Goal: Use online tool/utility: Use online tool/utility

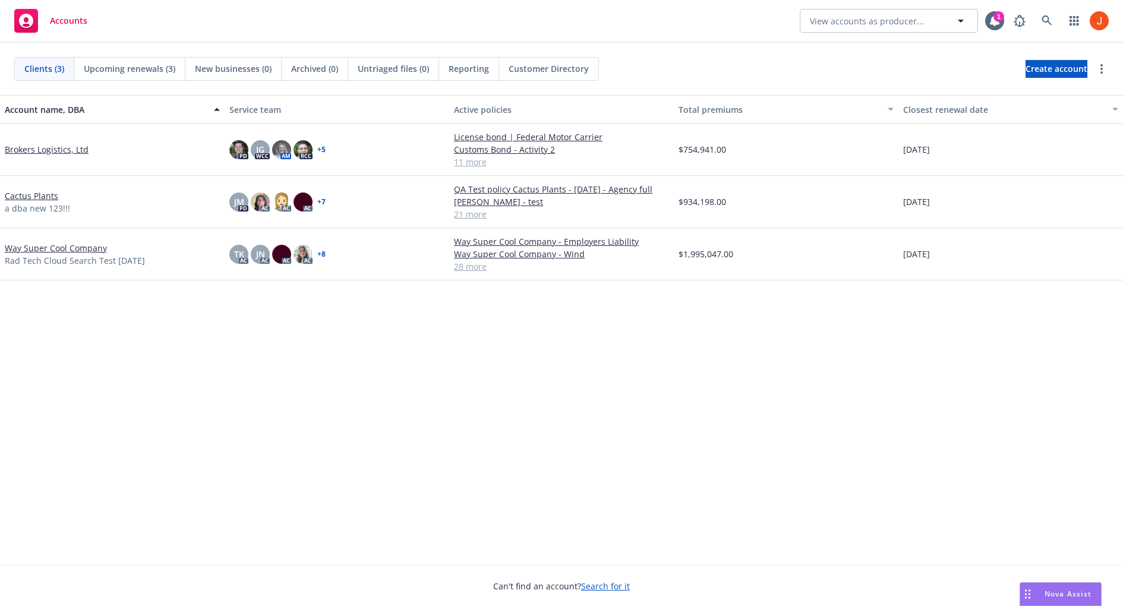
click at [1052, 591] on span "Nova Assist" at bounding box center [1068, 594] width 47 height 10
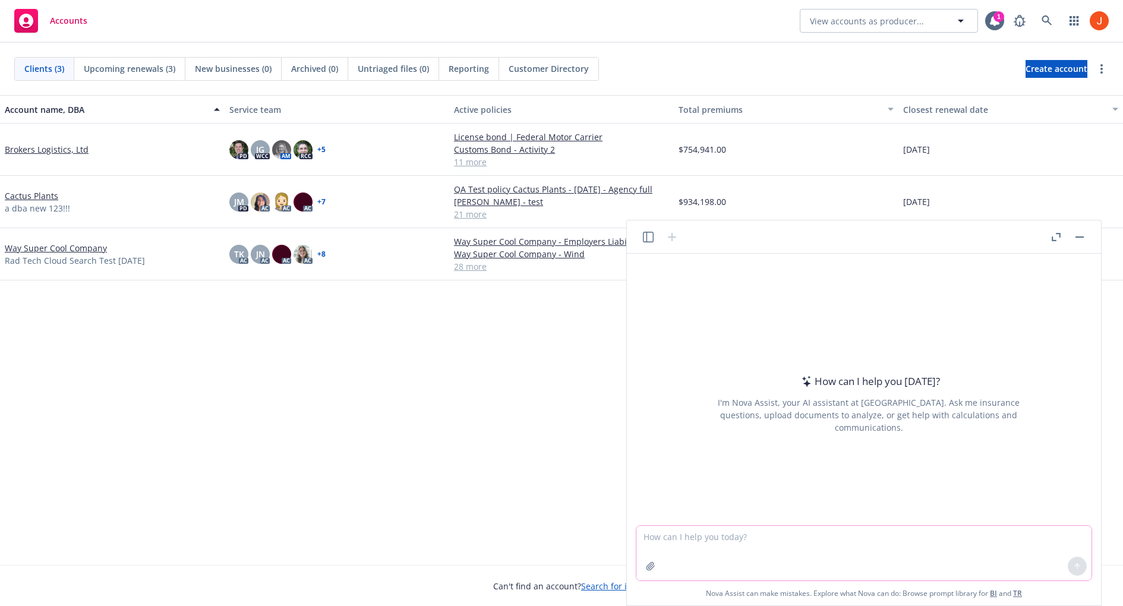
click at [739, 541] on textarea at bounding box center [863, 553] width 455 height 55
type textarea "can you summarize a document in a simple and easy to understand manner"
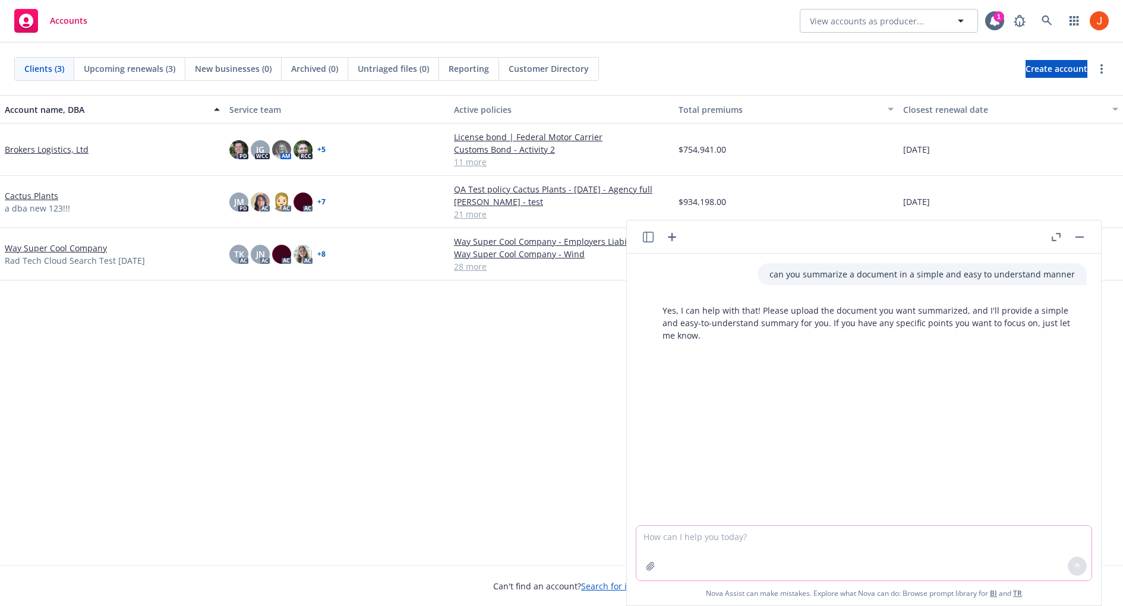
click at [652, 563] on icon "button" at bounding box center [650, 566] width 8 height 8
click at [753, 465] on textarea at bounding box center [863, 473] width 455 height 55
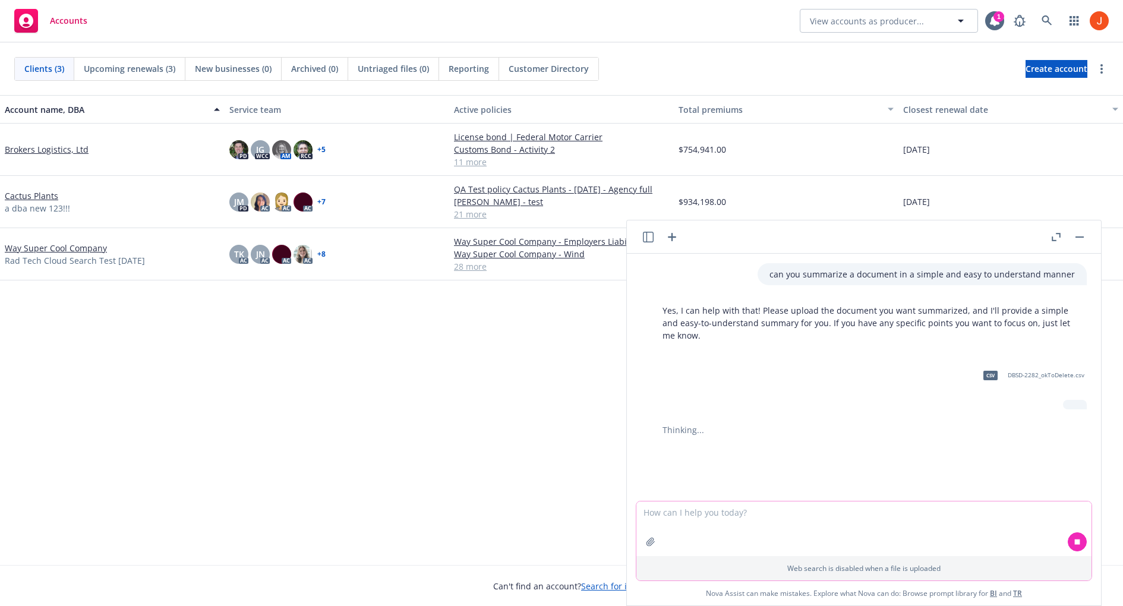
click at [759, 512] on textarea at bounding box center [863, 528] width 455 height 55
click at [77, 244] on link "Way Super Cool Company" at bounding box center [56, 248] width 102 height 12
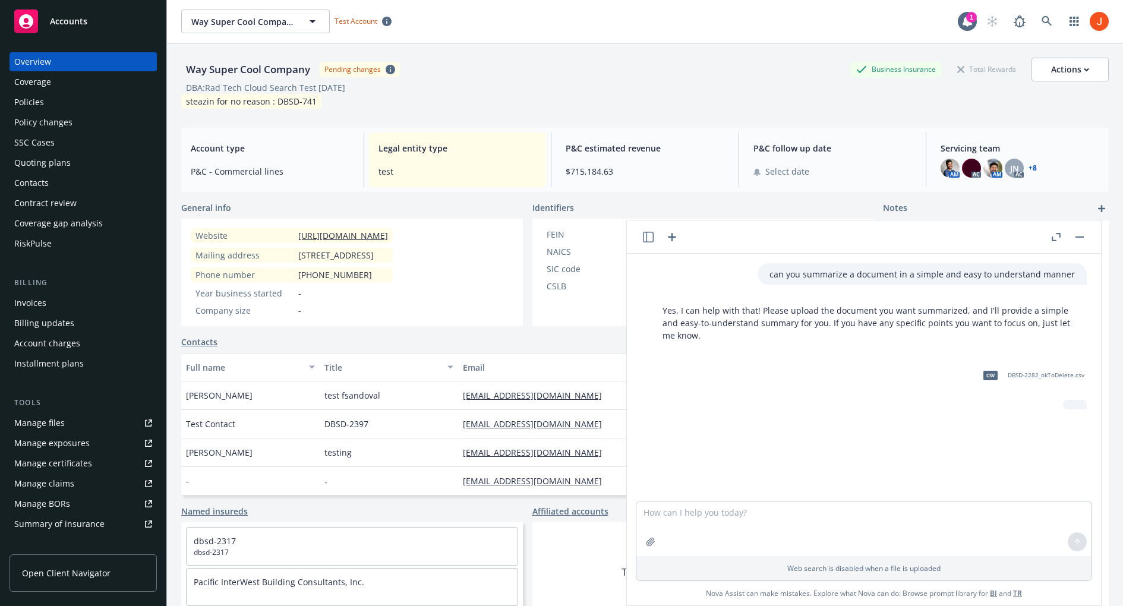
click at [517, 30] on div "Way Super Cool Company Way Super Cool Company Way Super Cool Company Rad Tech C…" at bounding box center [569, 22] width 777 height 24
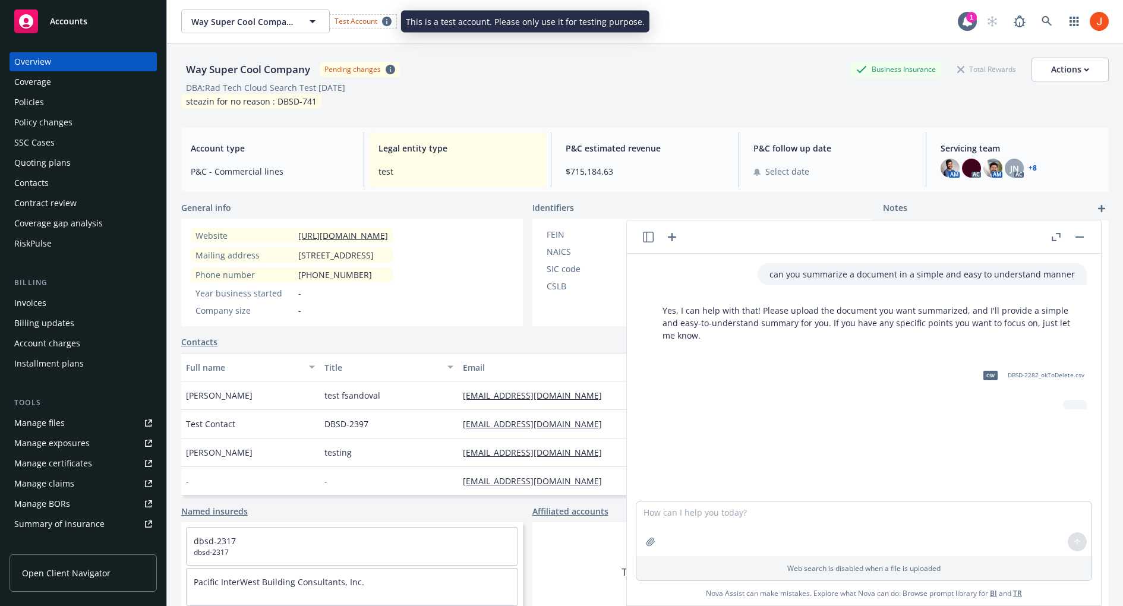
click at [340, 15] on div "Test Account" at bounding box center [363, 21] width 67 height 12
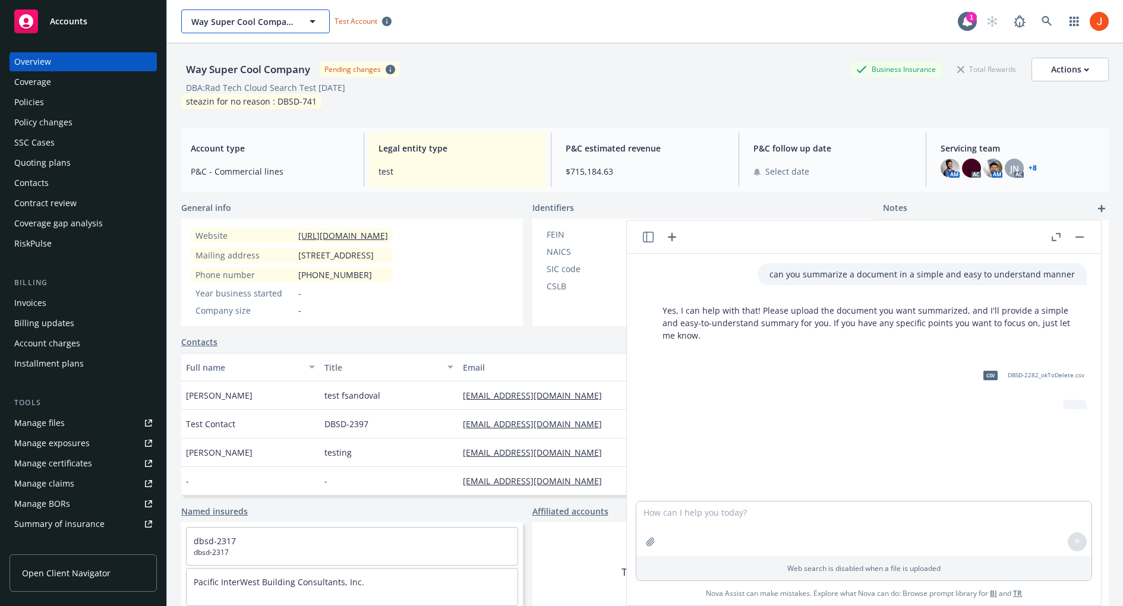
click at [307, 17] on icon "button" at bounding box center [312, 21] width 14 height 14
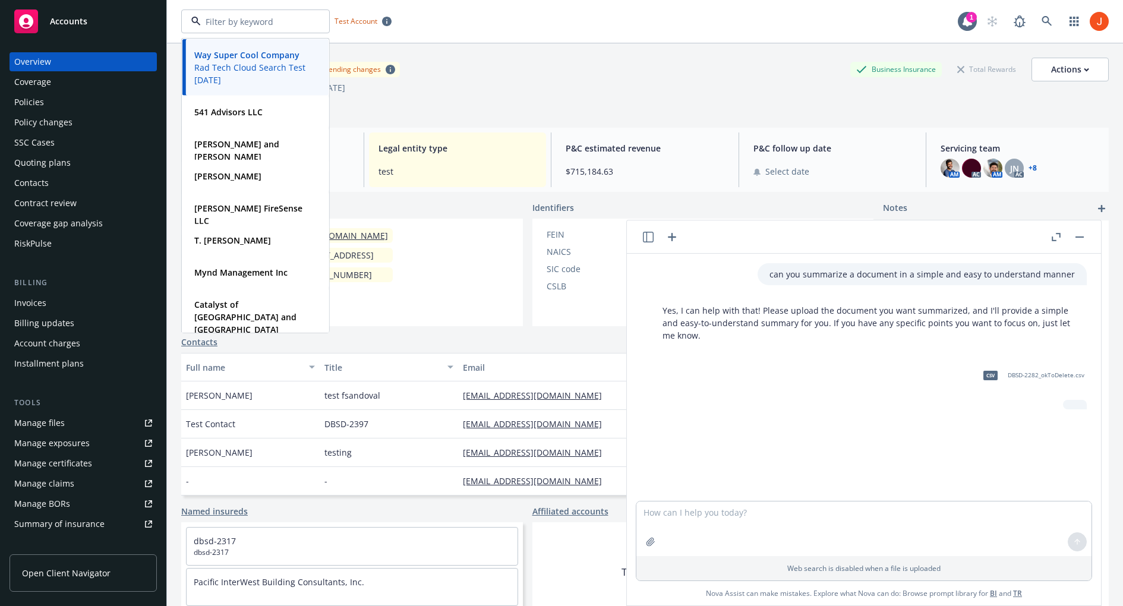
click at [443, 18] on div "Way Super Cool Company Rad Tech Cloud Search Test [DATE] Type Commercial FEIN […" at bounding box center [569, 22] width 777 height 24
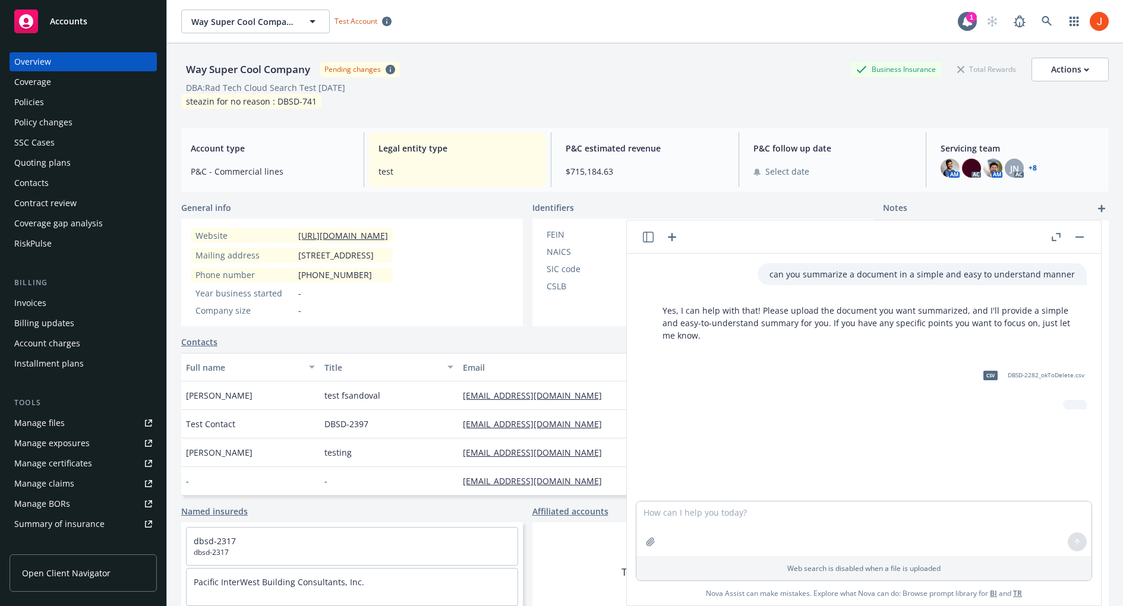
click at [484, 29] on div "Way Super Cool Company Way Super Cool Company Rad Tech Cloud Search Test [DATE]…" at bounding box center [569, 22] width 777 height 24
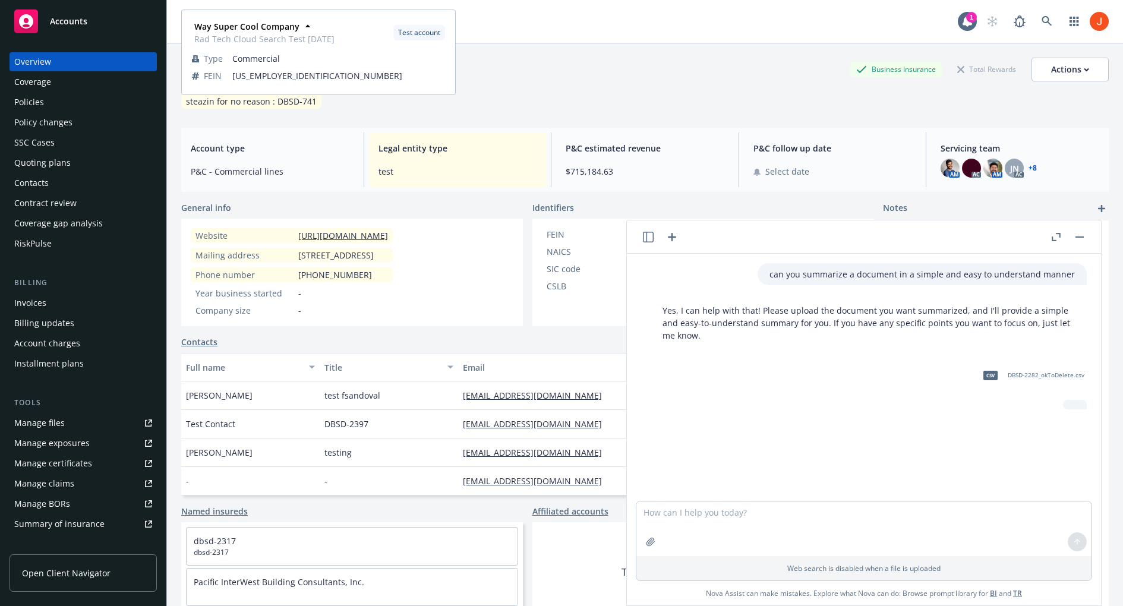
click at [268, 35] on span "Rad Tech Cloud Search Test [DATE]" at bounding box center [264, 39] width 140 height 12
click at [273, 26] on strong "Way Super Cool Company" at bounding box center [246, 26] width 105 height 11
click at [294, 24] on strong "Way Super Cool Company" at bounding box center [246, 26] width 105 height 11
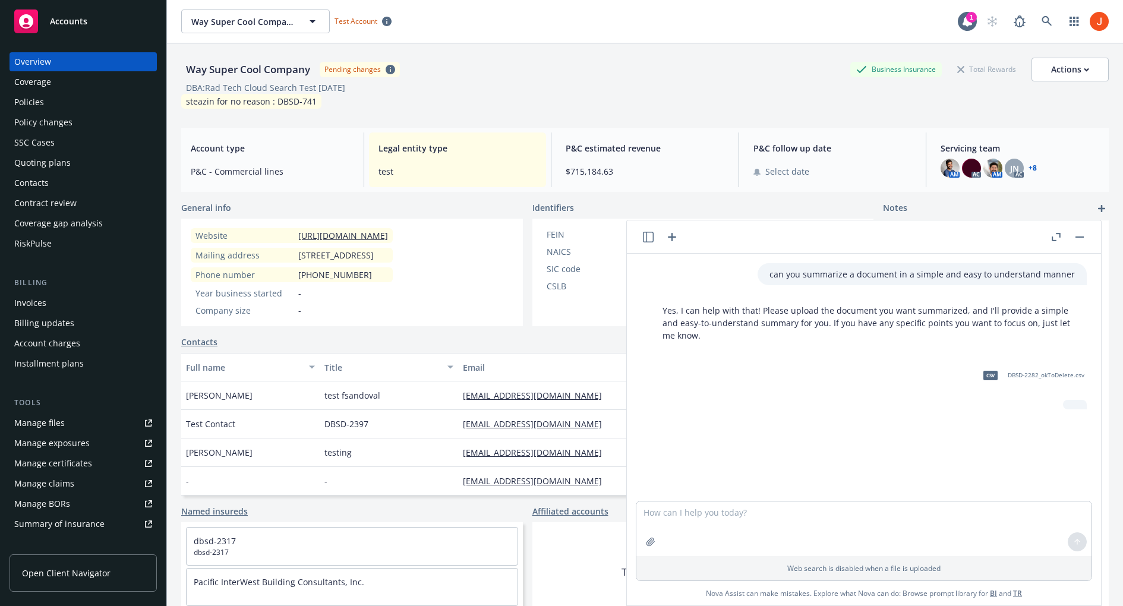
click at [489, 21] on div "Way Super Cool Company Way Super Cool Company Rad Tech Cloud Search Test [DATE]…" at bounding box center [569, 22] width 777 height 24
click at [279, 21] on span "Way Super Cool Company" at bounding box center [242, 21] width 103 height 12
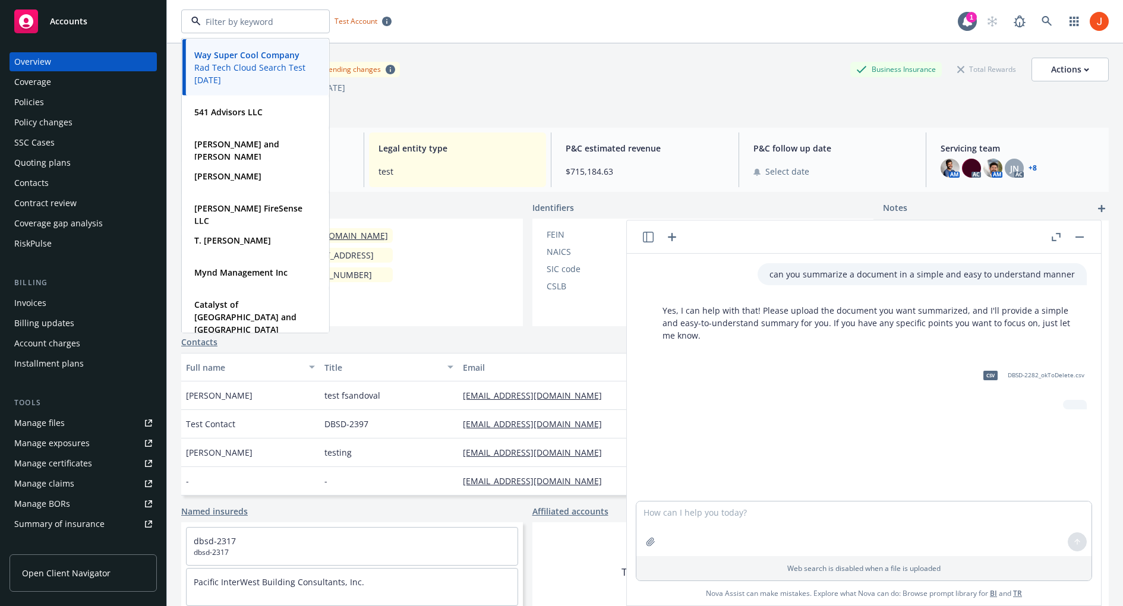
click at [277, 27] on input at bounding box center [253, 21] width 105 height 12
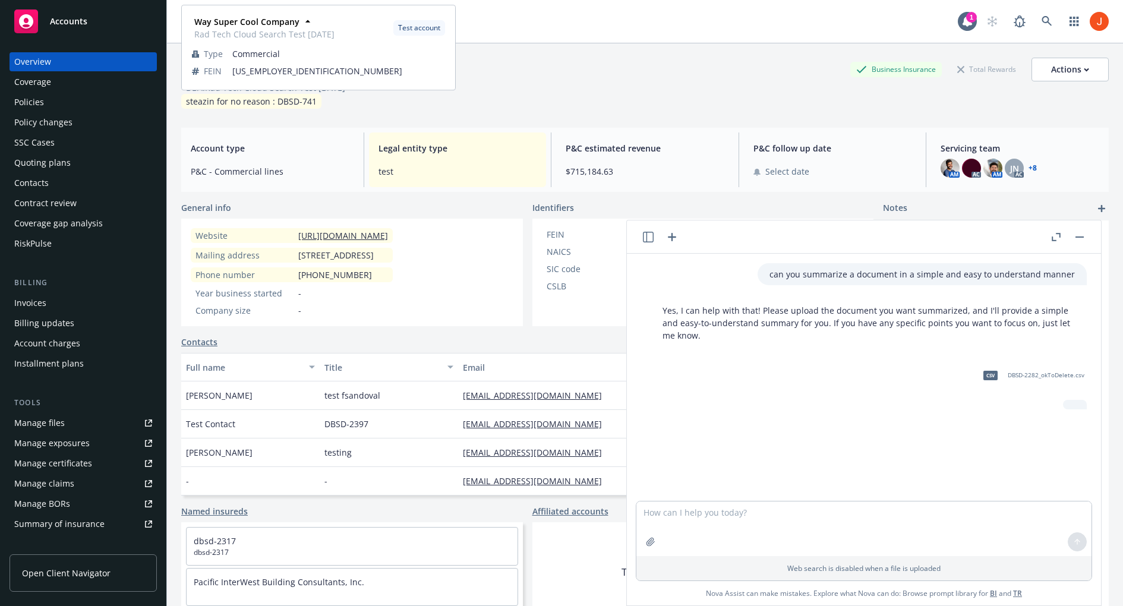
click at [524, 16] on div "Way Super Cool Company Way Super Cool Company Rad Tech Cloud Search Test [DATE]…" at bounding box center [569, 22] width 777 height 24
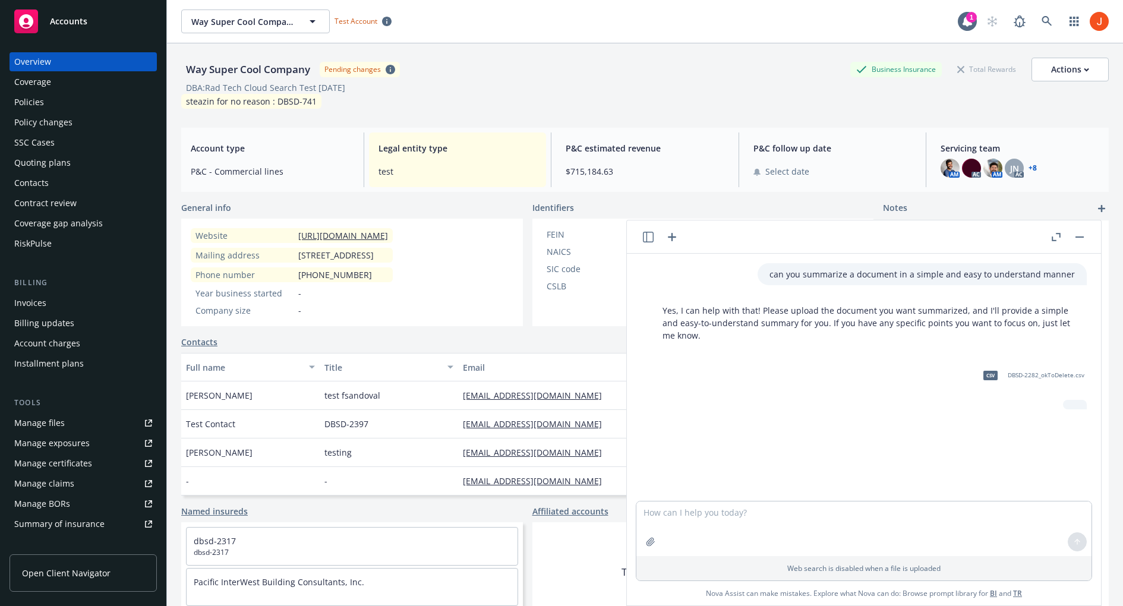
click at [501, 16] on div "Way Super Cool Company Test Account" at bounding box center [569, 22] width 777 height 24
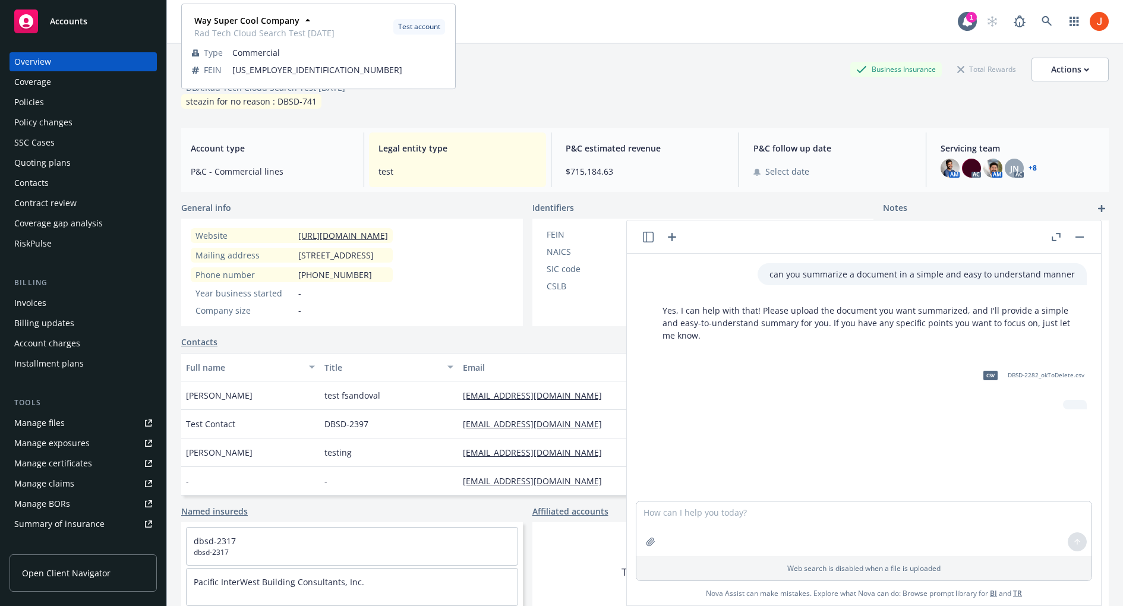
click at [540, 17] on div "Way Super Cool Company Way Super Cool Company Rad Tech Cloud Search Test [DATE]…" at bounding box center [569, 22] width 777 height 24
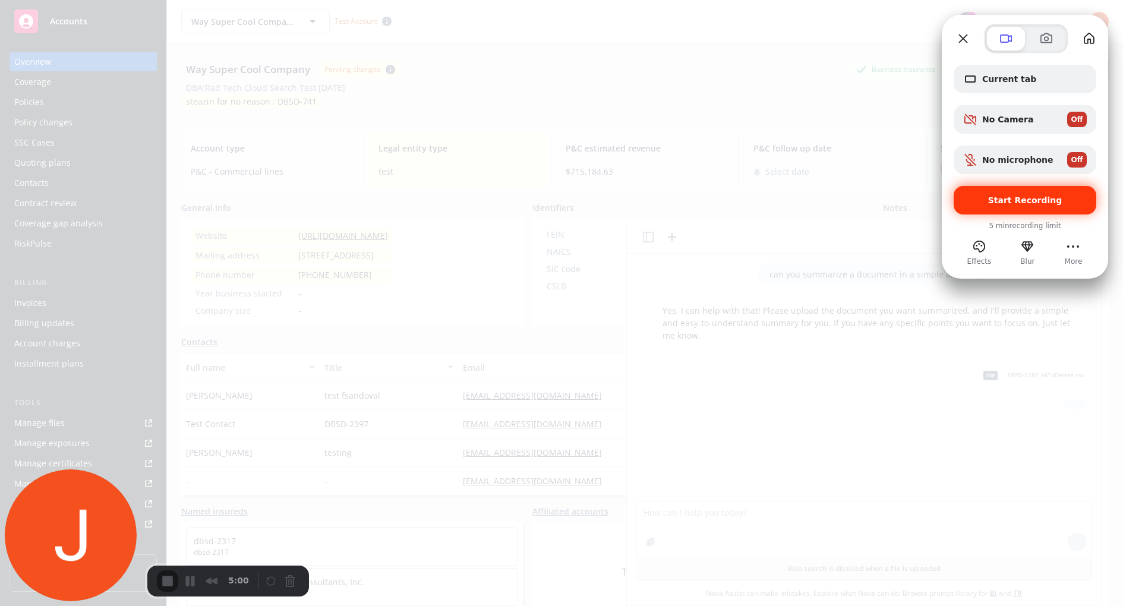
click at [1007, 206] on div "Start Recording" at bounding box center [1025, 200] width 143 height 29
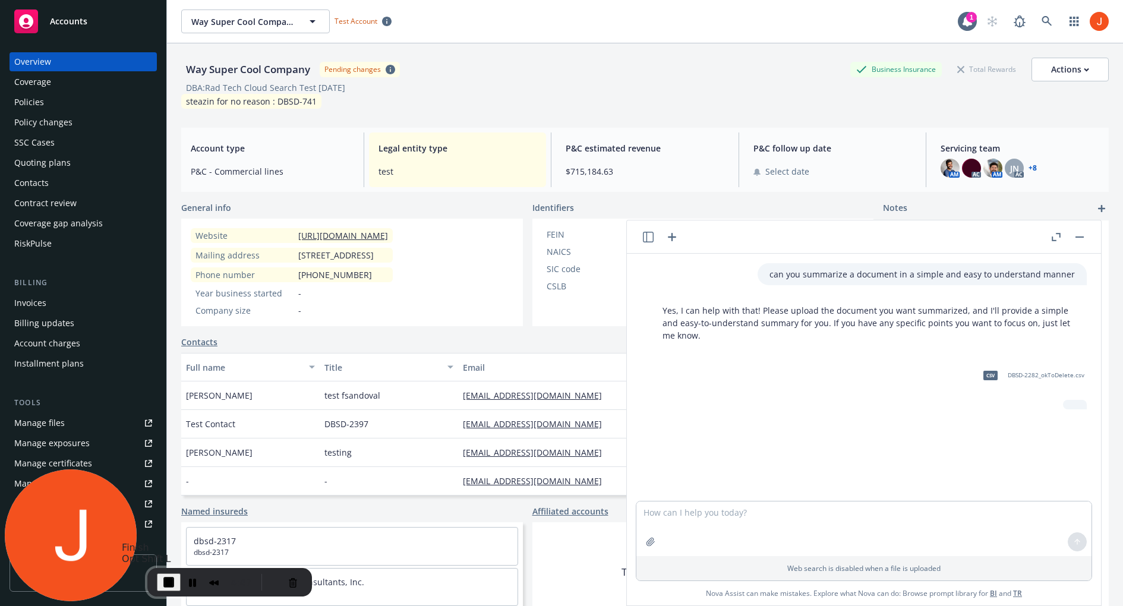
click at [166, 578] on span "End Recording" at bounding box center [169, 582] width 14 height 14
